Goal: Task Accomplishment & Management: Complete application form

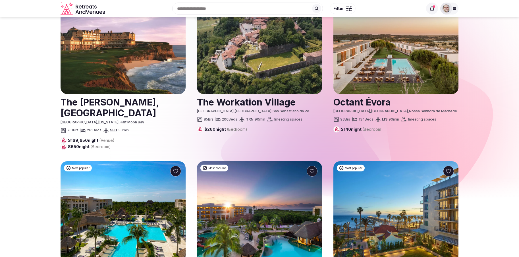
scroll to position [32, 0]
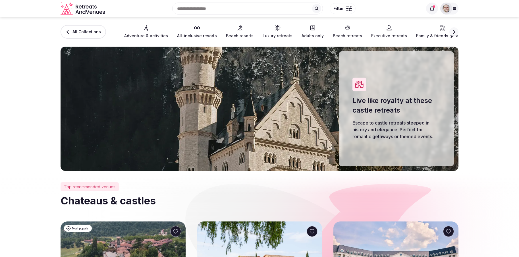
click at [320, 8] on button at bounding box center [316, 8] width 9 height 9
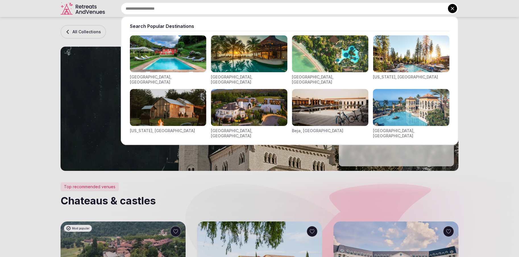
click at [267, 57] on img "Visit venues for Riviera Maya, Mexico" at bounding box center [249, 53] width 77 height 37
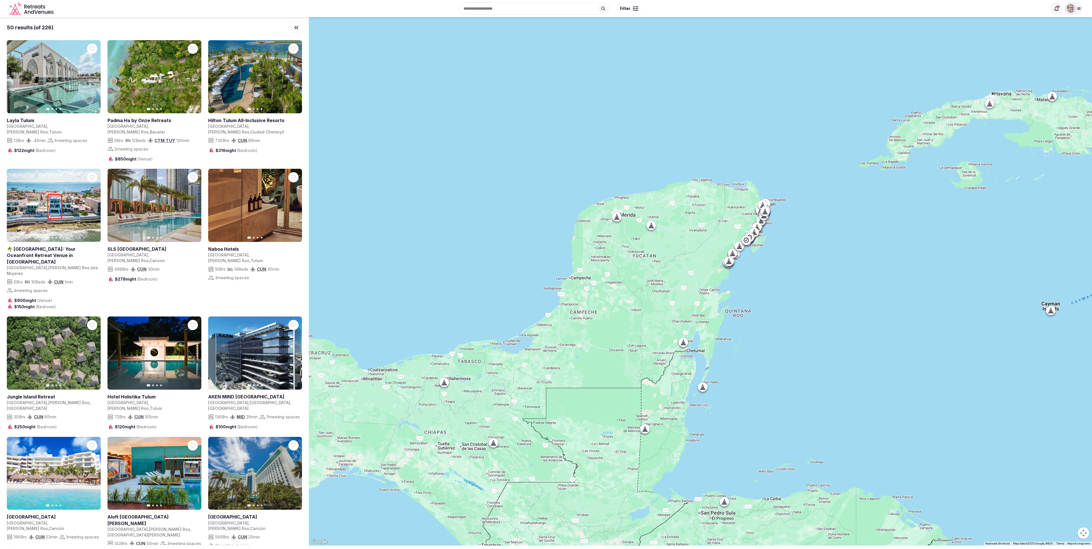
click at [519, 237] on div at bounding box center [746, 239] width 9 height 9
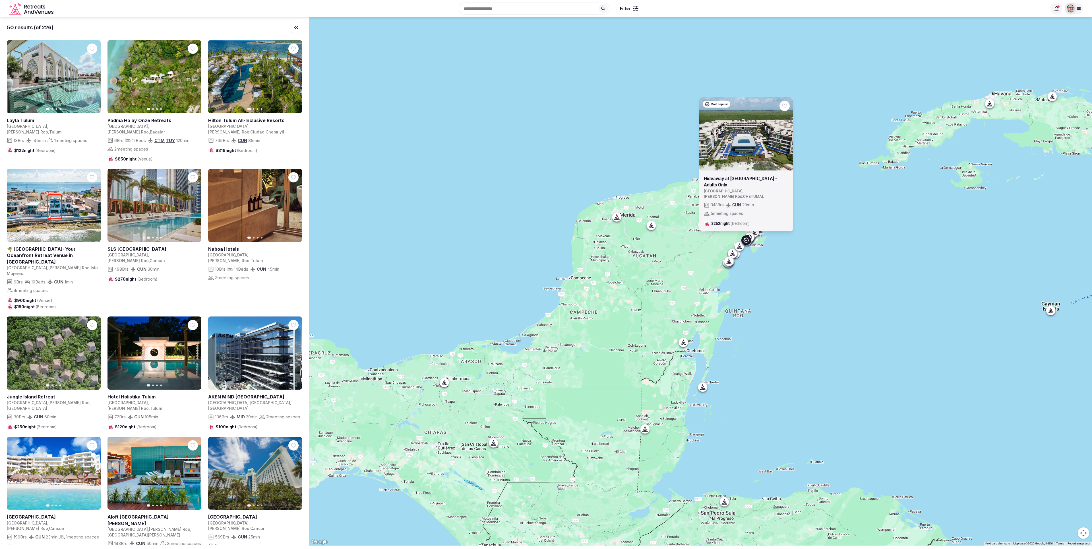
click at [519, 139] on link at bounding box center [747, 133] width 94 height 73
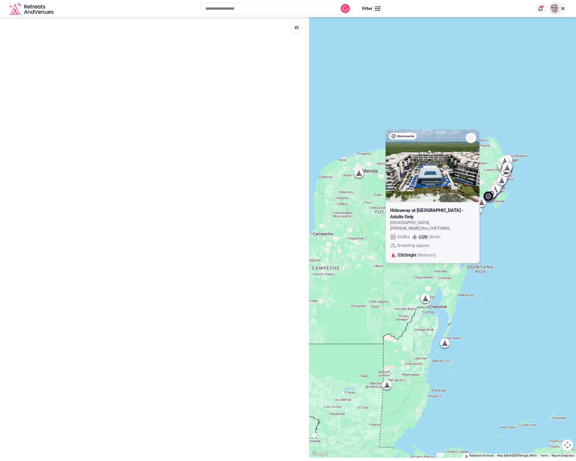
click at [487, 89] on div "Most popular Previous slide Next slide Hideaway at [GEOGRAPHIC_DATA] - Adults O…" at bounding box center [442, 237] width 267 height 441
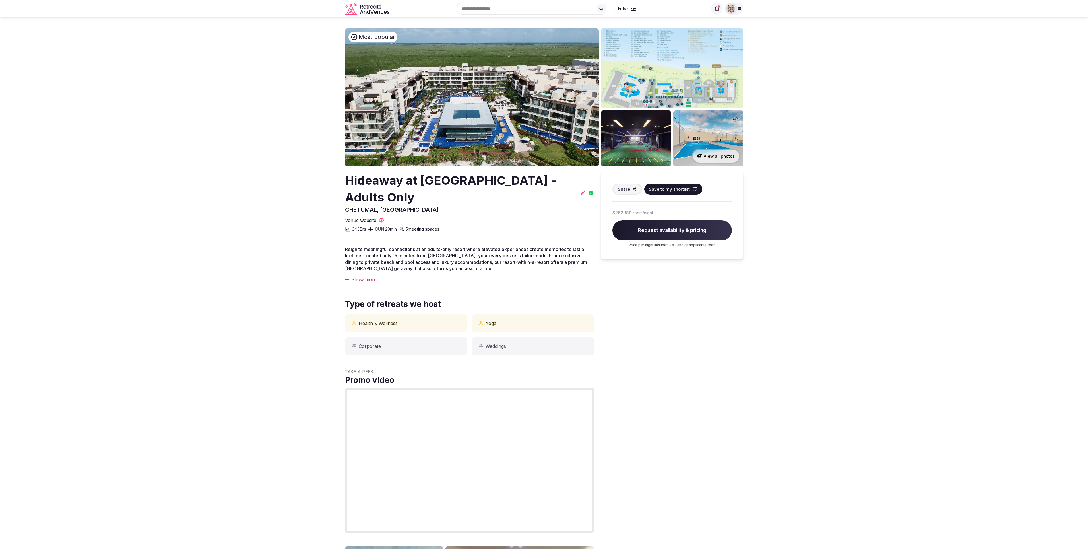
click at [735, 7] on img at bounding box center [731, 9] width 8 height 8
click at [737, 9] on img at bounding box center [737, 9] width 8 height 8
click at [737, 9] on div at bounding box center [734, 9] width 18 height 12
click at [737, 9] on img at bounding box center [737, 9] width 8 height 8
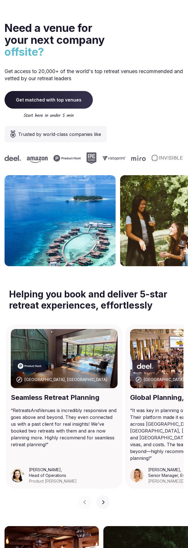
scroll to position [2210, 0]
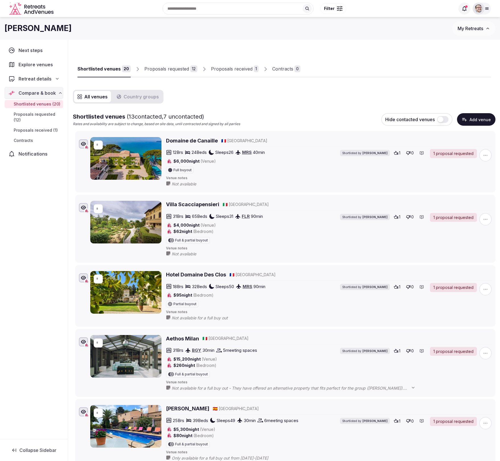
click at [481, 24] on button "My Retreats" at bounding box center [473, 28] width 43 height 14
click at [450, 59] on link "Retreat for Company A" at bounding box center [459, 59] width 70 height 9
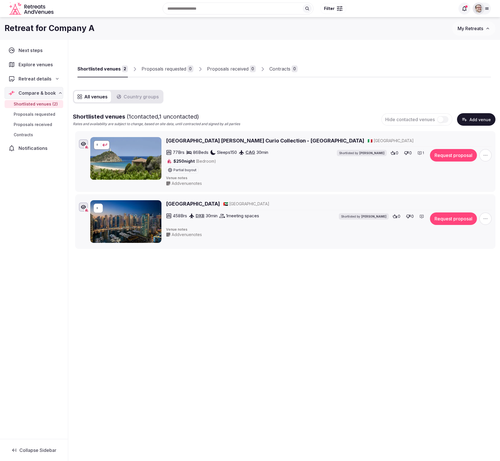
drag, startPoint x: 100, startPoint y: 144, endPoint x: 88, endPoint y: 143, distance: 12.6
click at [88, 144] on div "* Baia Di Chia Resort Sardina Curio Collection - Chia Laguna Resort 🇮🇹 Italy 77…" at bounding box center [285, 161] width 415 height 51
type input "*"
click at [102, 143] on button "submit" at bounding box center [104, 145] width 5 height 5
type input "*"
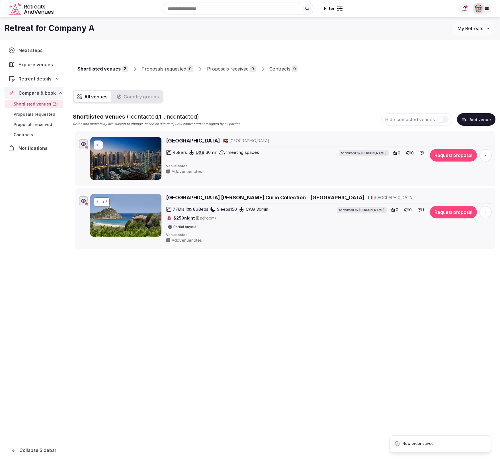
click at [99, 280] on div "Shortlisted venues 2 Proposals requested 0 Proposals received 0 Contracts 0 All…" at bounding box center [283, 174] width 431 height 268
click at [40, 73] on div "Retreat details" at bounding box center [34, 79] width 59 height 12
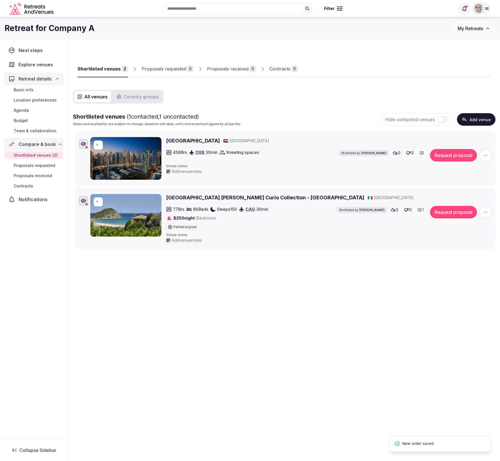
click at [28, 131] on span "Team & collaboration" at bounding box center [35, 131] width 43 height 6
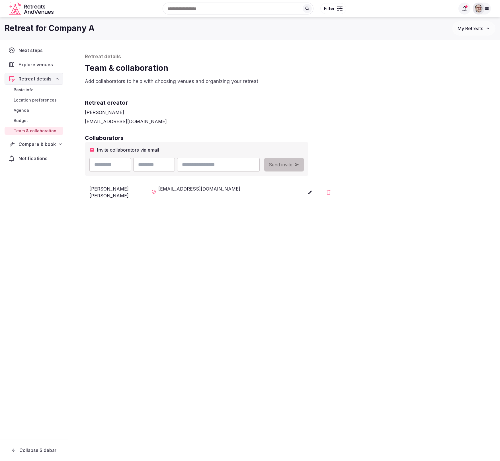
click at [103, 167] on input "text" at bounding box center [110, 165] width 42 height 14
type input "****"
type input "*******"
type input "*"
paste input "**********"
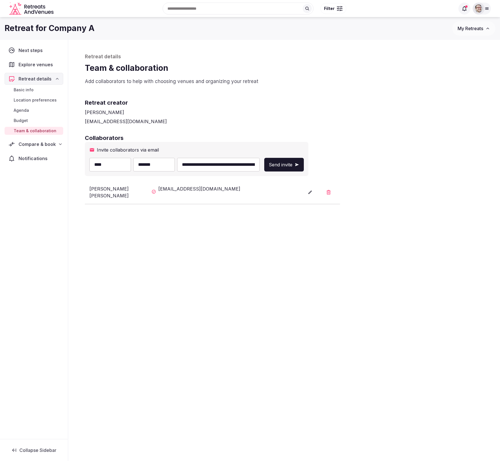
type input "**********"
click at [292, 161] on span "Send invite" at bounding box center [281, 164] width 24 height 7
